Goal: Task Accomplishment & Management: Manage account settings

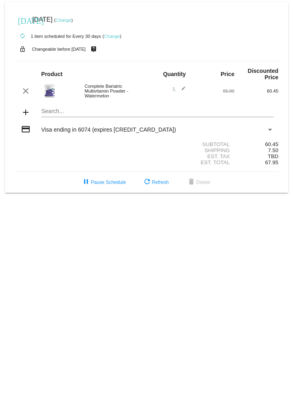
click at [113, 37] on link "Change" at bounding box center [112, 36] width 16 height 5
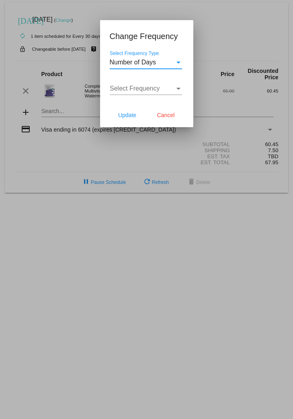
click at [168, 112] on span "Cancel" at bounding box center [166, 115] width 18 height 6
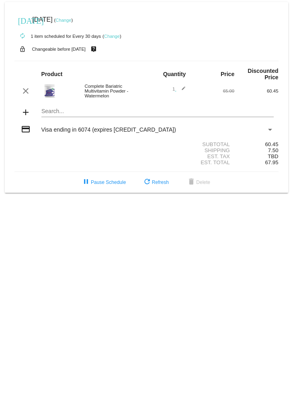
click at [109, 185] on span "pause Pause Schedule" at bounding box center [103, 182] width 45 height 6
click at [111, 35] on link "Change" at bounding box center [112, 36] width 16 height 5
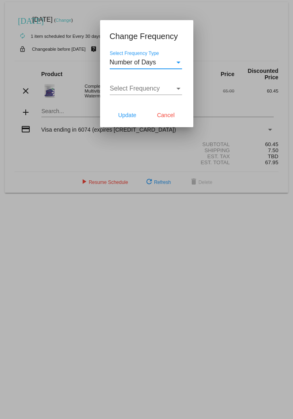
click at [177, 63] on div "Select Frequency Type" at bounding box center [179, 63] width 4 height 2
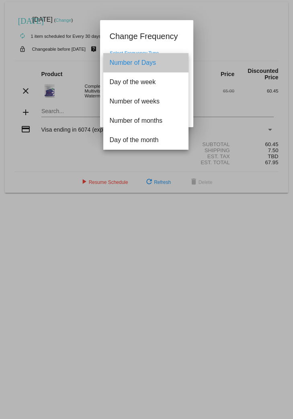
click at [177, 63] on span "Number of Days" at bounding box center [146, 62] width 72 height 19
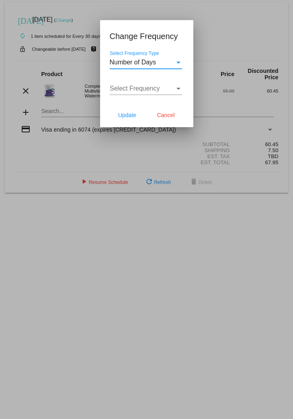
click at [171, 118] on span "Cancel" at bounding box center [166, 115] width 18 height 6
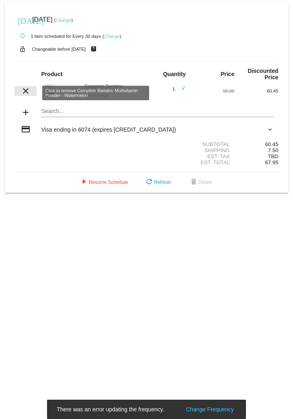
click at [25, 93] on mat-icon "clear" at bounding box center [26, 91] width 10 height 10
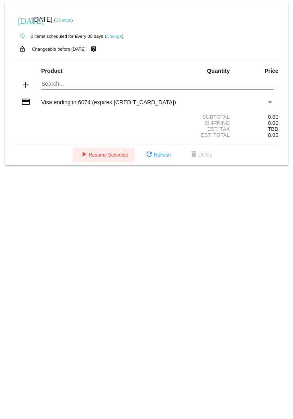
click at [104, 158] on span "play_arrow Resume Schedule" at bounding box center [103, 155] width 49 height 6
